Goal: Transaction & Acquisition: Subscribe to service/newsletter

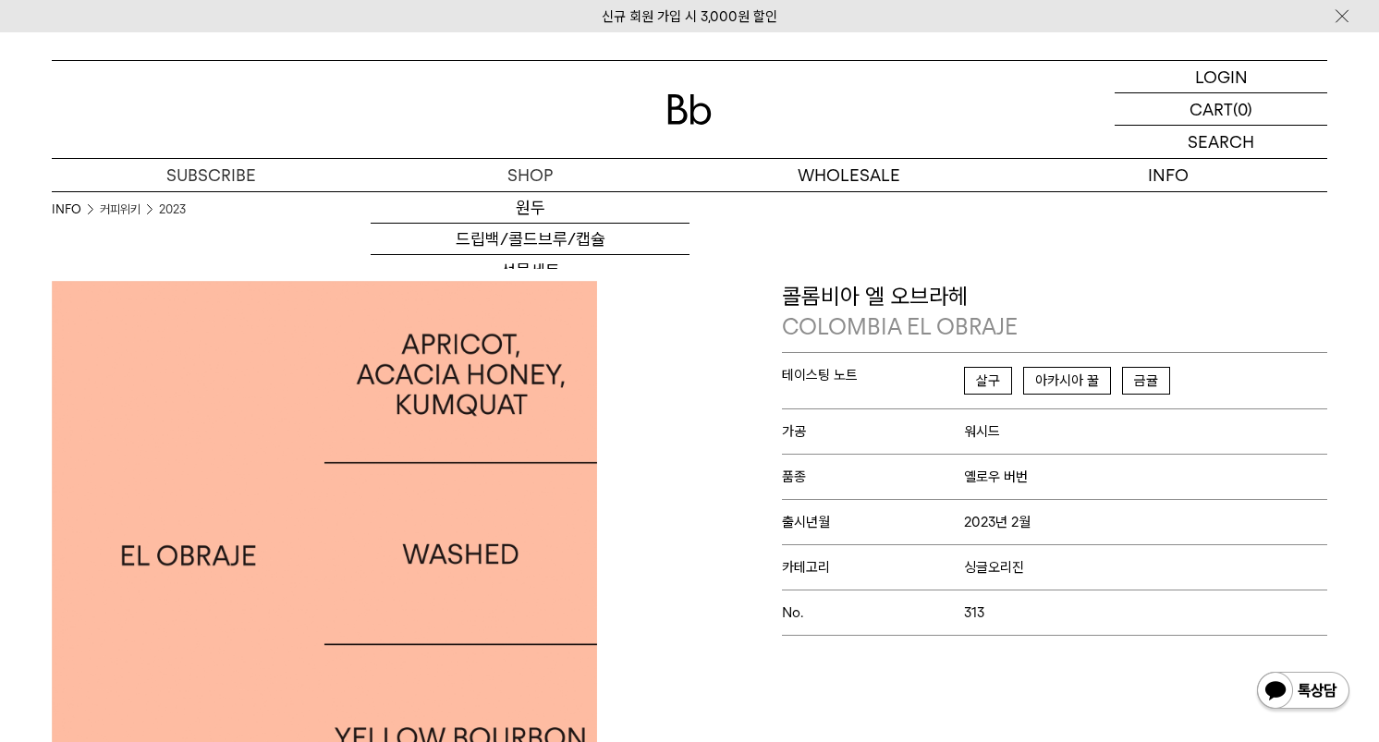
click at [661, 120] on div at bounding box center [690, 109] width 1276 height 97
click at [688, 102] on img at bounding box center [689, 109] width 44 height 31
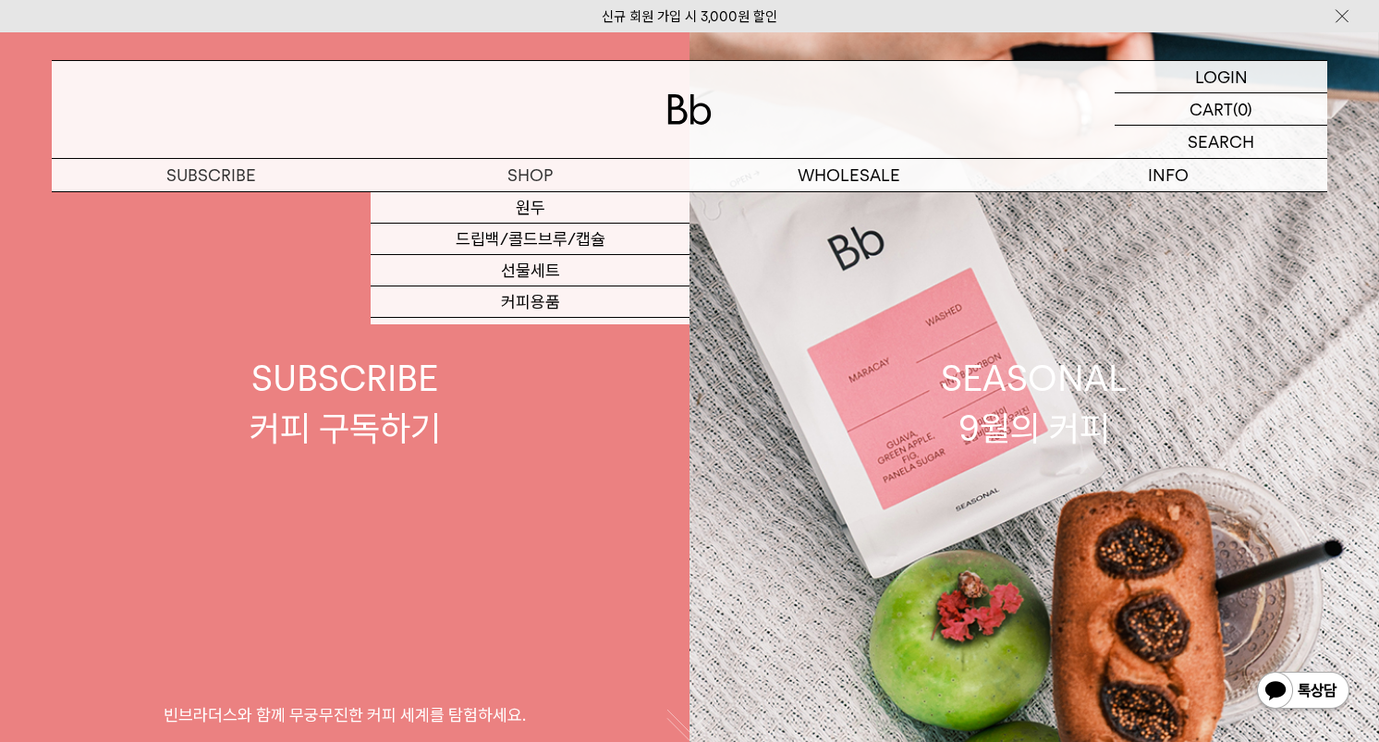
click at [286, 346] on link "SUBSCRIBE 커피 구독하기 빈브라더스와 함께 무궁무진한 커피 세계를 탐험하세요." at bounding box center [345, 403] width 690 height 742
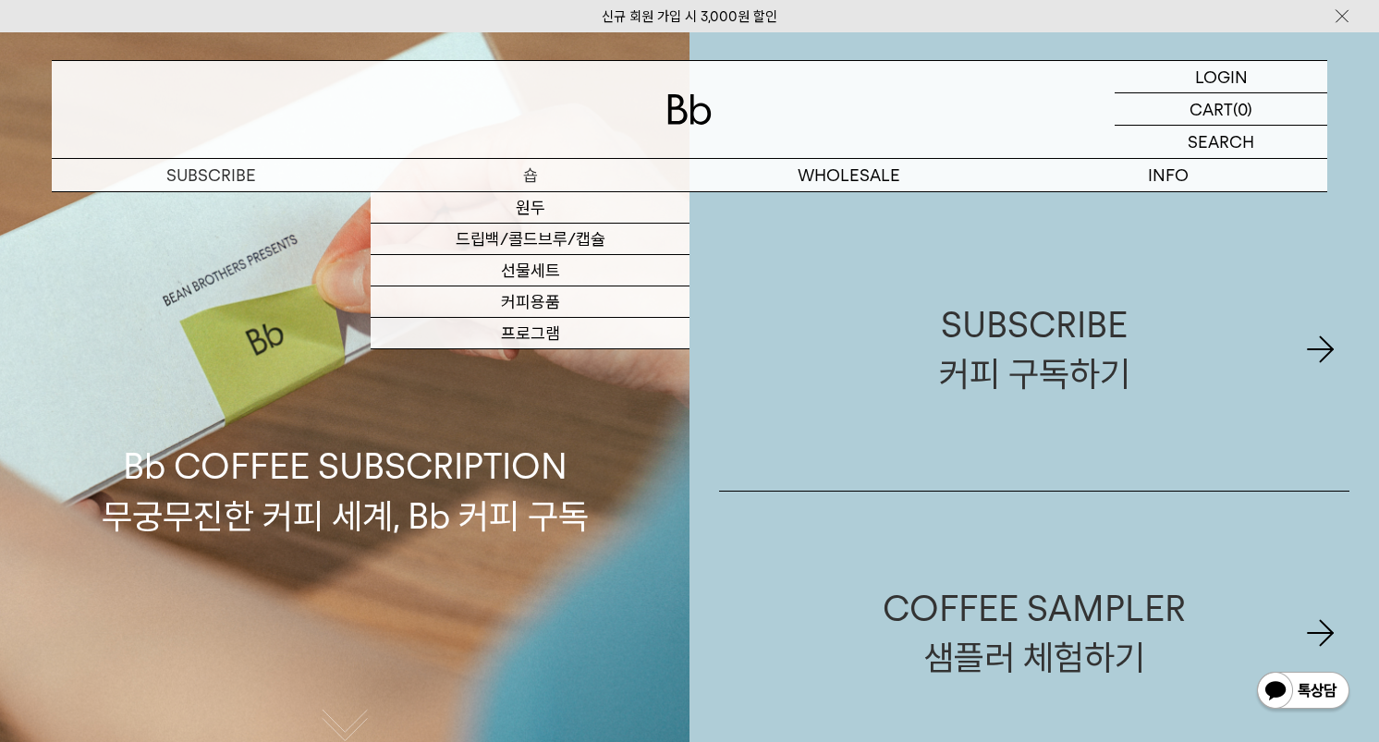
click at [531, 185] on p "숍" at bounding box center [530, 175] width 319 height 32
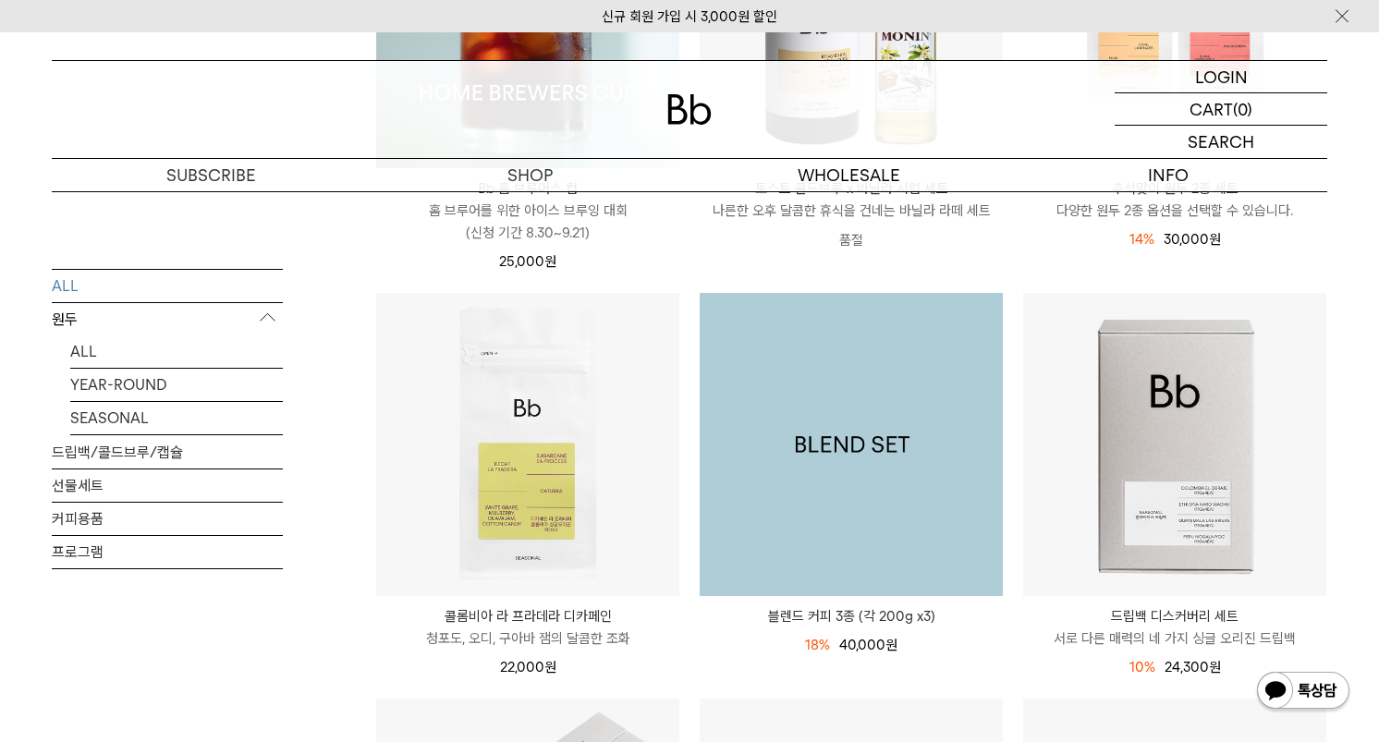
scroll to position [153, 0]
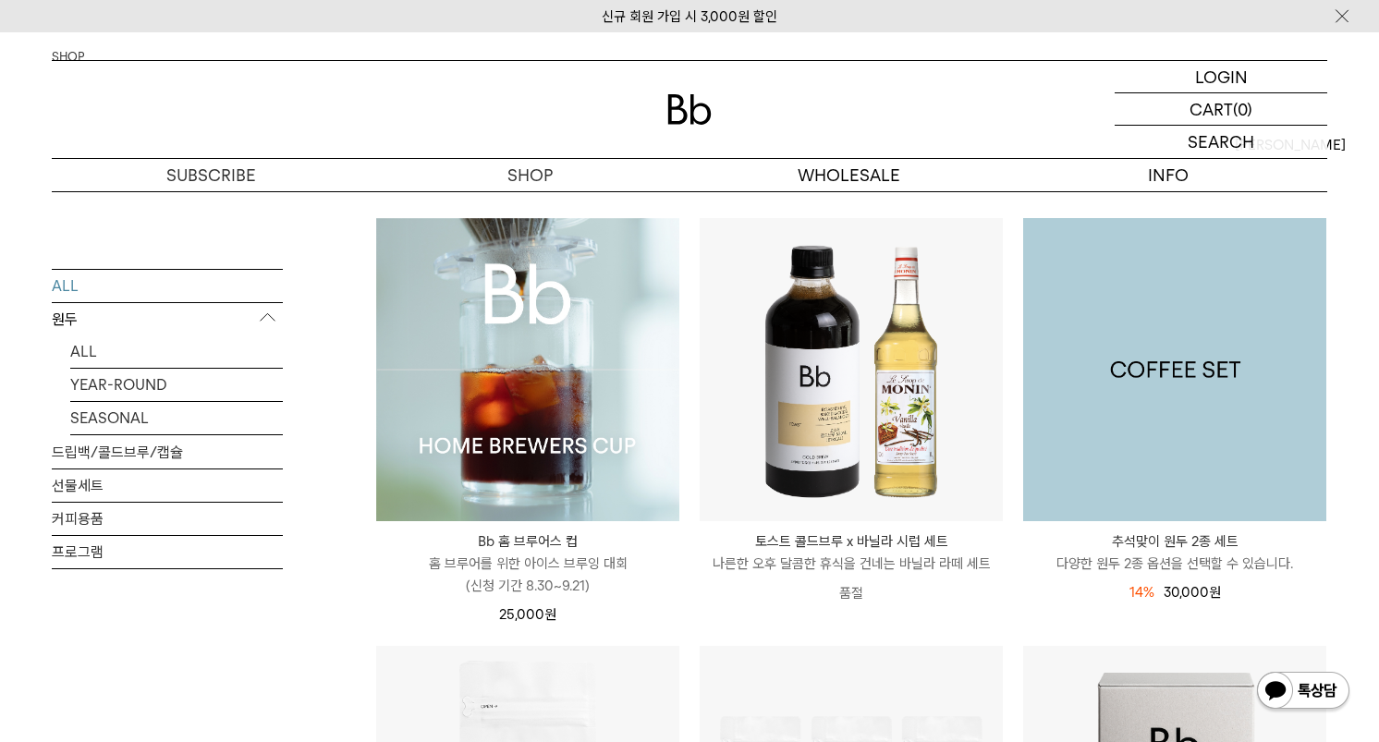
click at [1146, 373] on img at bounding box center [1174, 369] width 303 height 303
